Goal: Entertainment & Leisure: Consume media (video, audio)

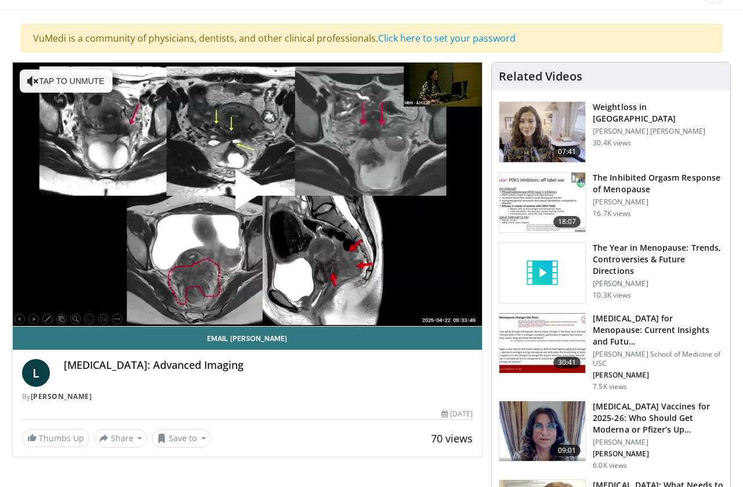
click at [247, 194] on span "Video Player" at bounding box center [247, 194] width 0 height 0
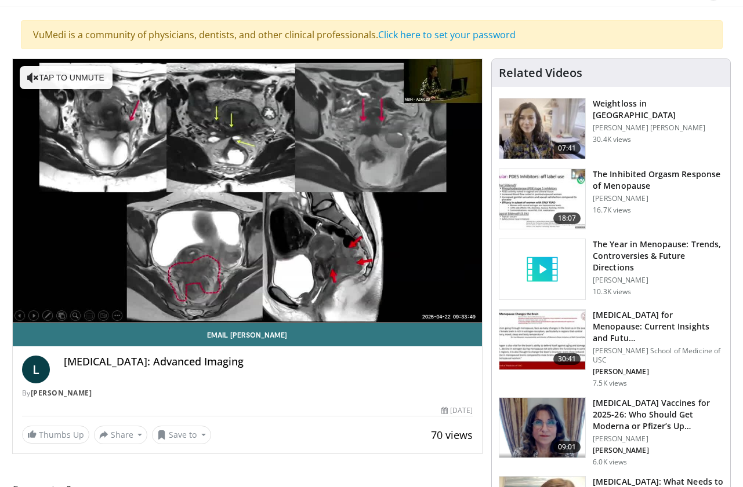
scroll to position [68, 0]
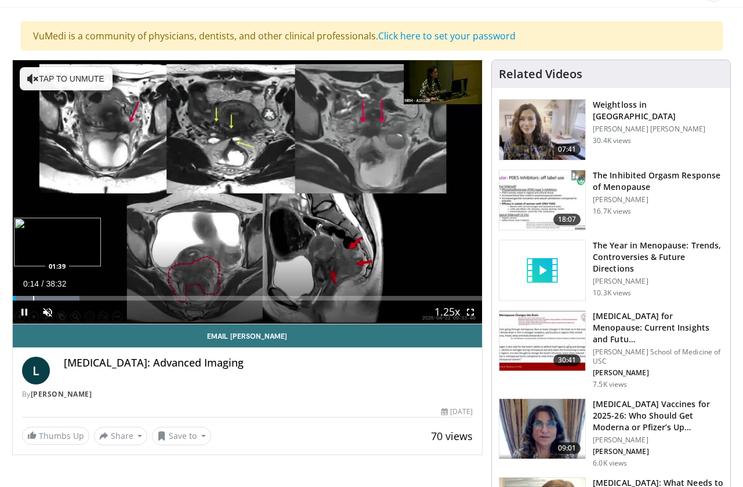
click at [33, 299] on div "Progress Bar" at bounding box center [33, 298] width 1 height 5
click at [47, 314] on span "Video Player" at bounding box center [47, 312] width 23 height 23
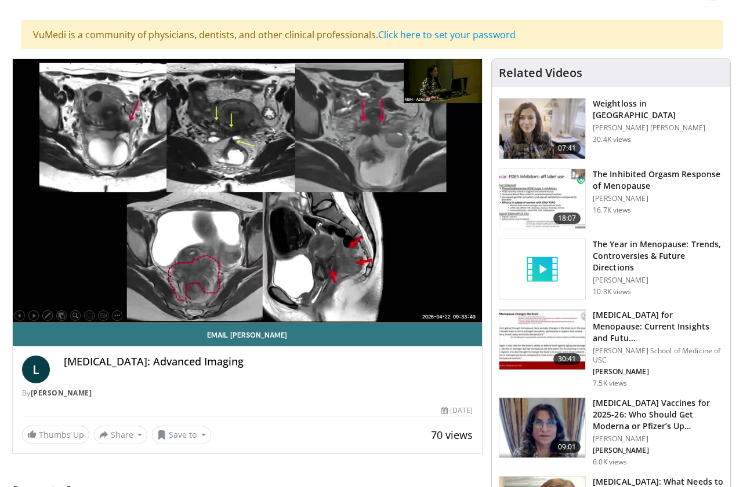
scroll to position [69, 0]
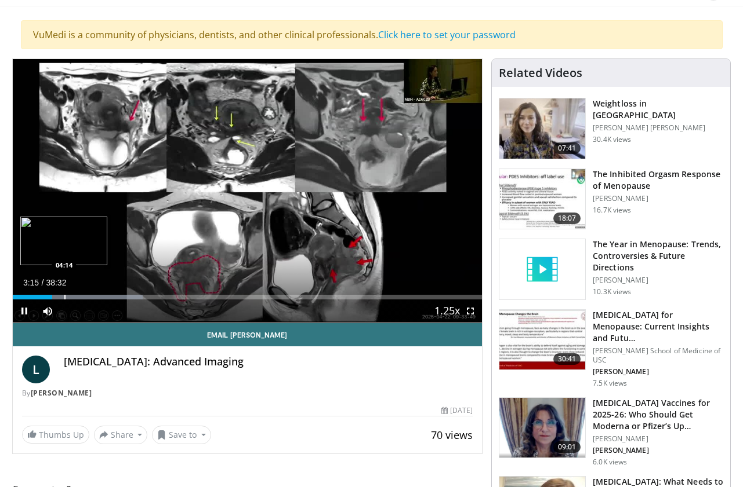
click at [64, 297] on div "Progress Bar" at bounding box center [64, 297] width 1 height 5
click at [83, 298] on div "Progress Bar" at bounding box center [83, 297] width 1 height 5
click at [78, 296] on div "Progress Bar" at bounding box center [78, 297] width 1 height 5
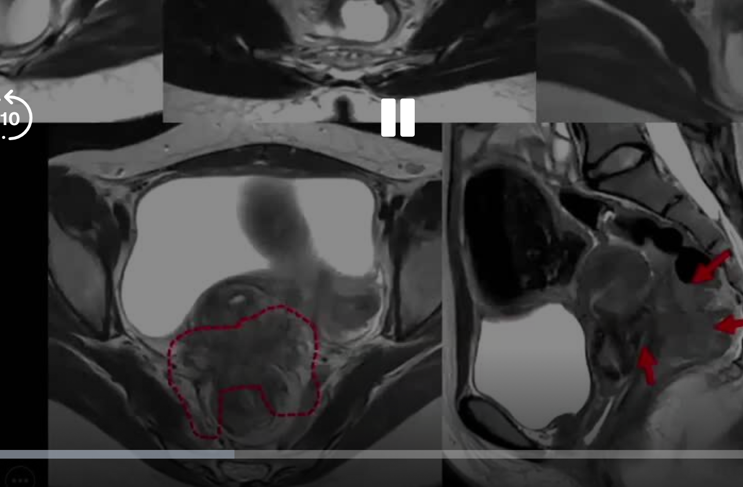
scroll to position [94, 0]
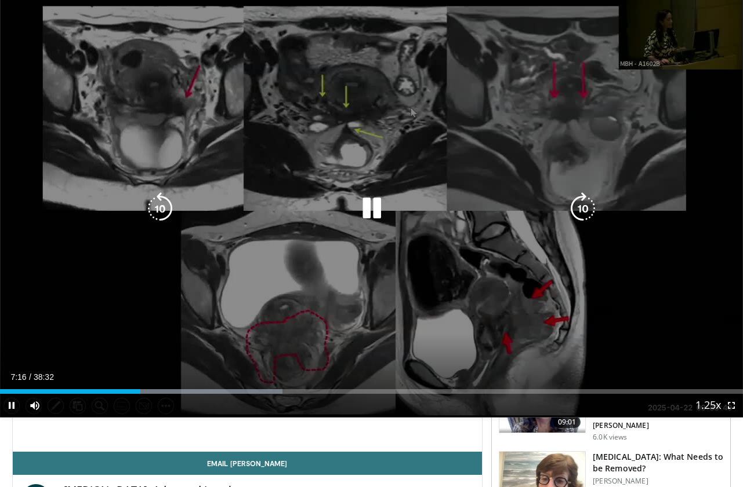
click at [373, 206] on icon "Video Player" at bounding box center [371, 208] width 32 height 32
